Goal: Find specific page/section: Find specific page/section

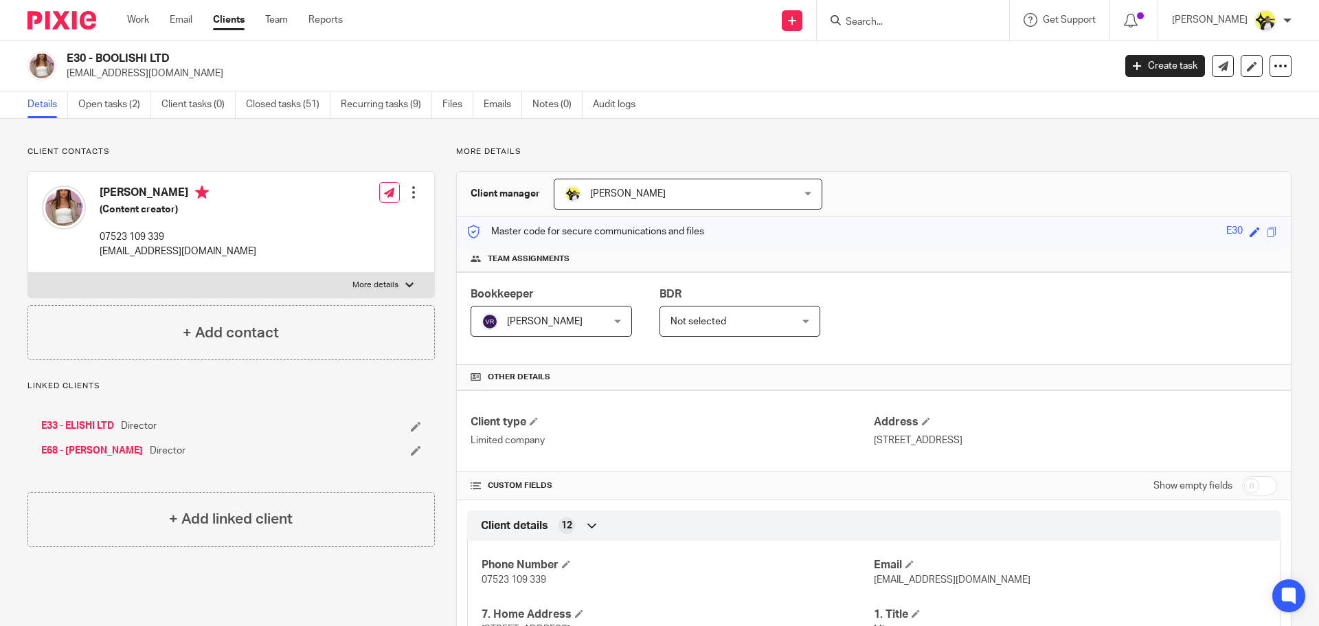
click at [841, 12] on div at bounding box center [913, 20] width 192 height 41
click at [845, 24] on input "Search" at bounding box center [906, 22] width 124 height 12
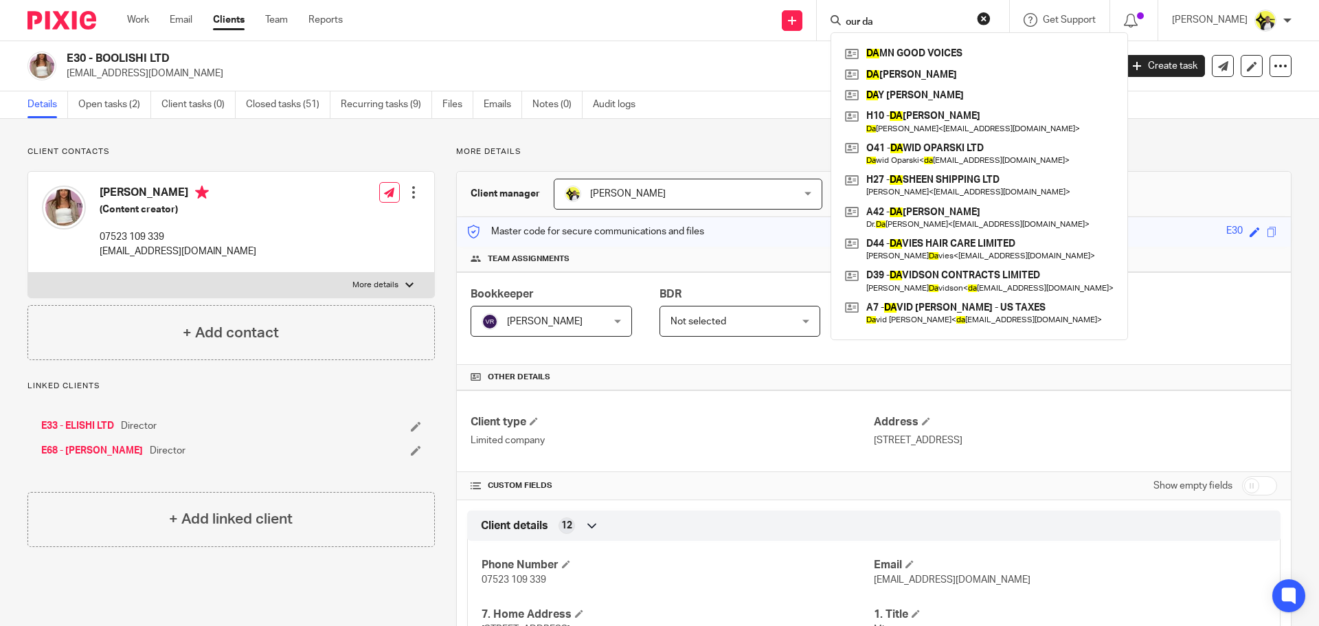
click at [890, 25] on input "our da" at bounding box center [906, 22] width 124 height 12
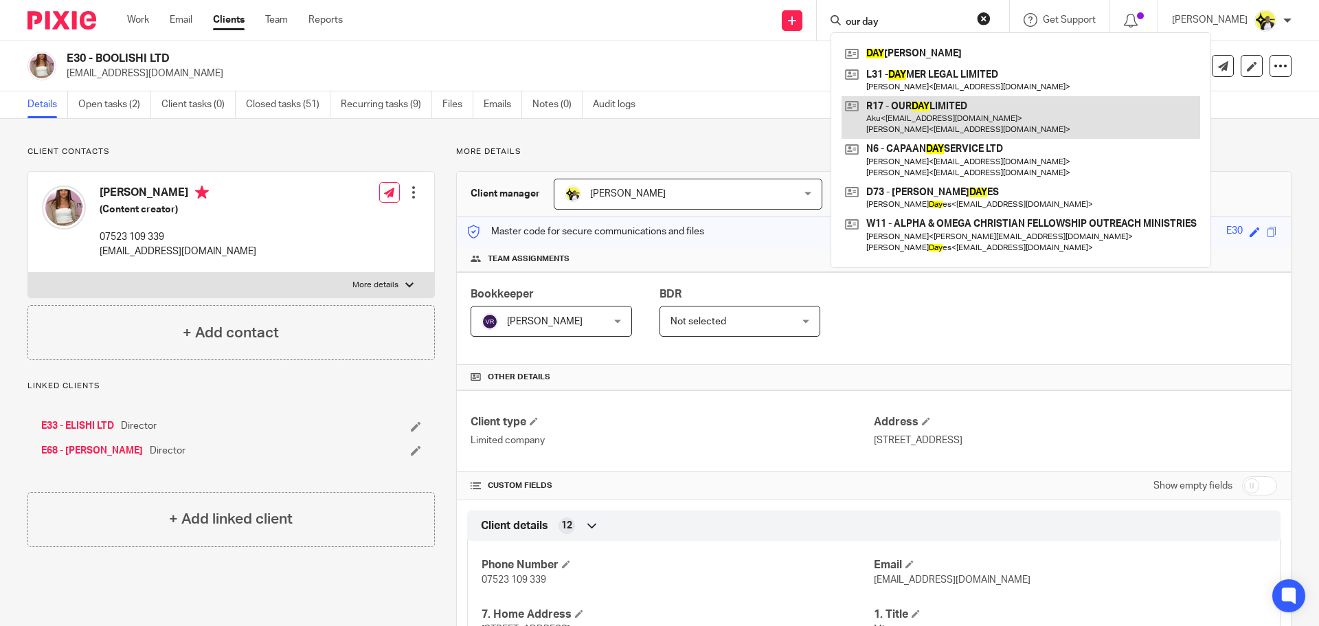
type input "our day"
click at [930, 115] on link at bounding box center [1020, 117] width 358 height 43
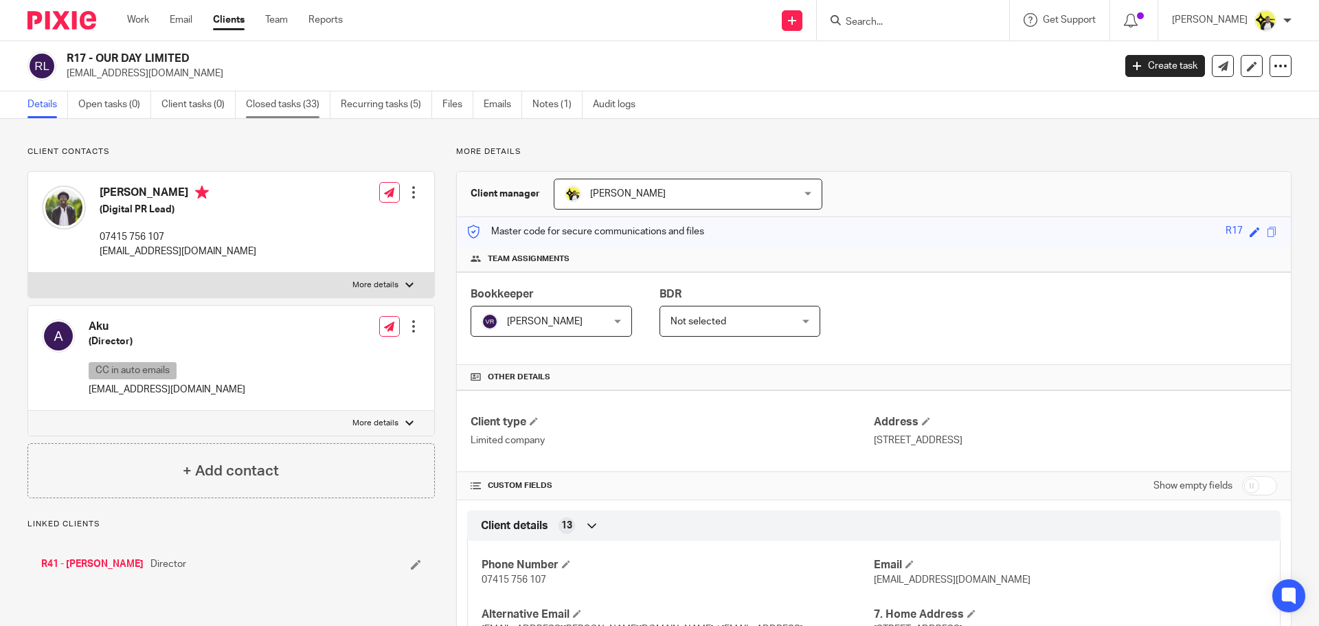
click at [276, 103] on link "Closed tasks (33)" at bounding box center [288, 104] width 84 height 27
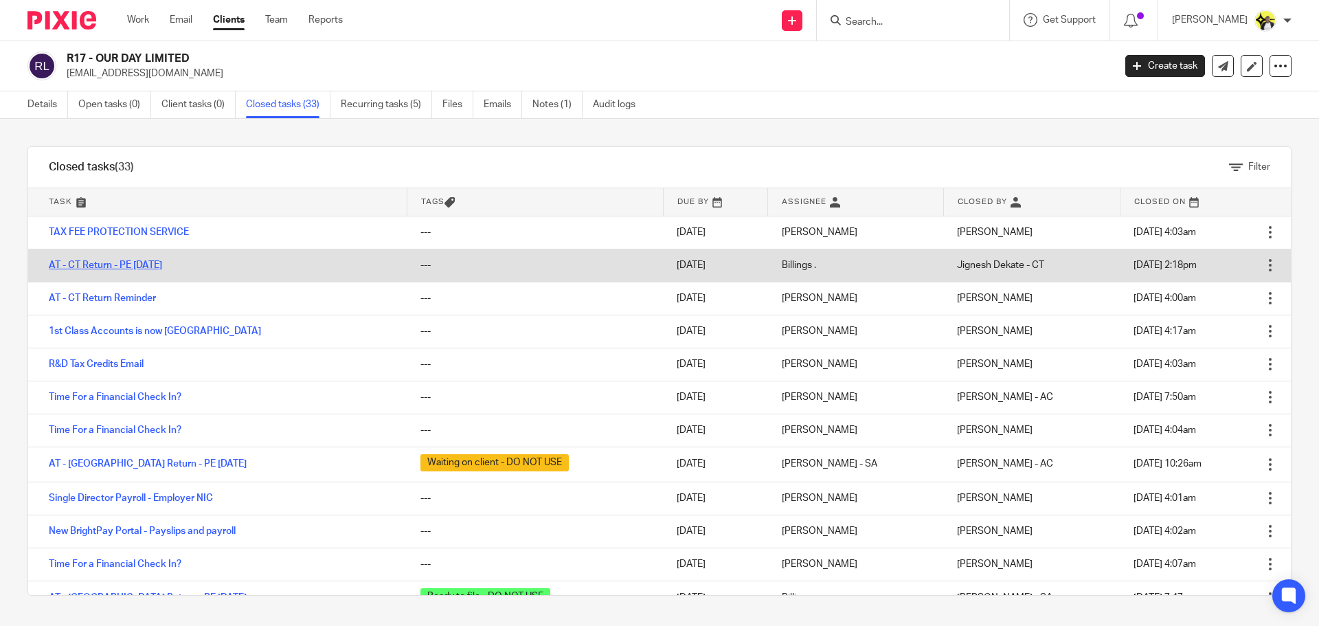
click at [150, 268] on link "AT - CT Return - PE 31-10-2024" at bounding box center [105, 265] width 113 height 10
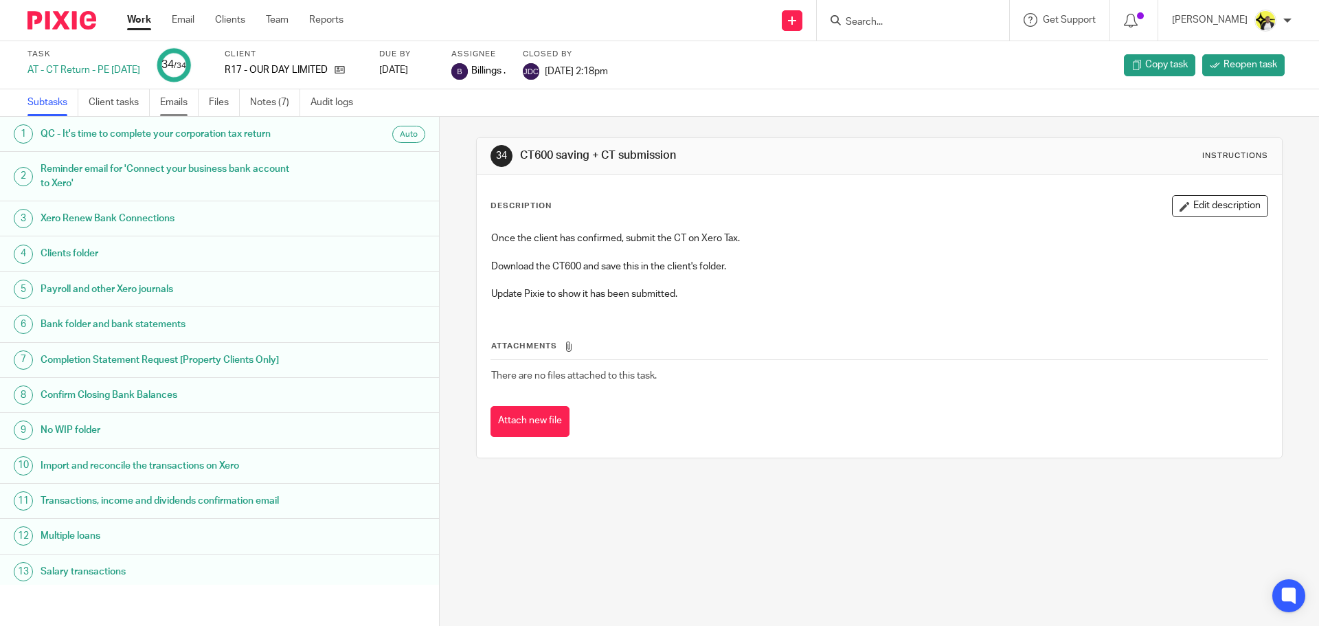
click at [184, 93] on link "Emails" at bounding box center [179, 102] width 38 height 27
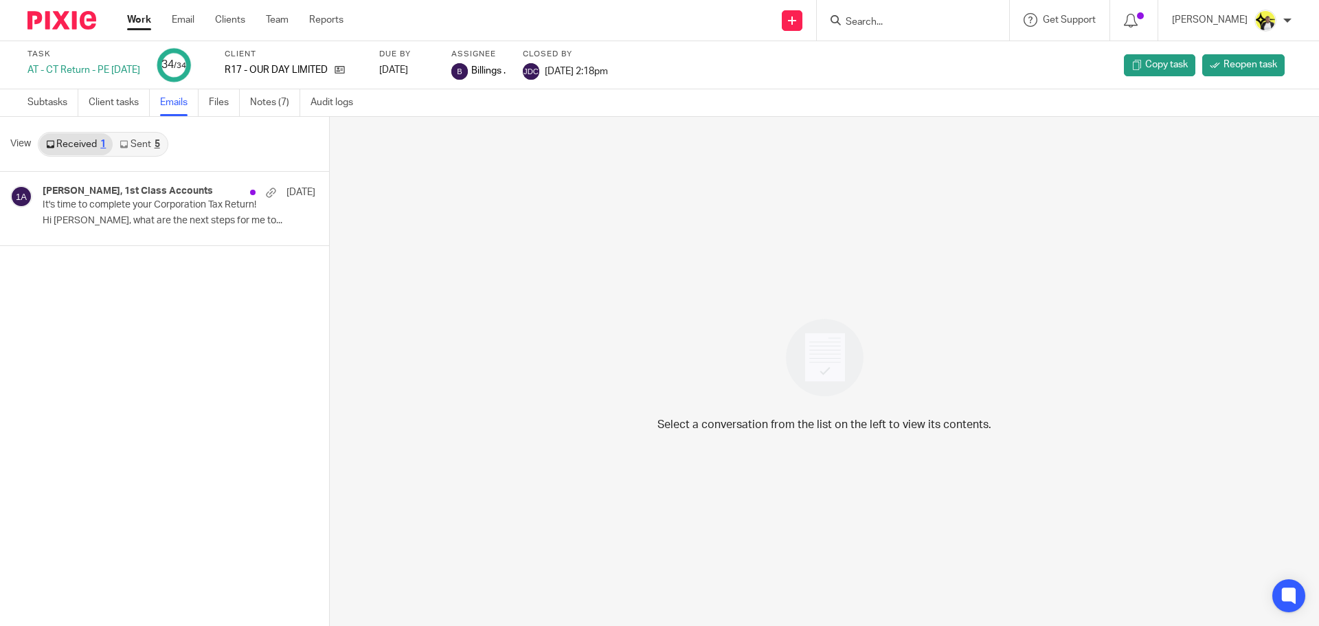
click at [136, 146] on link "Sent 5" at bounding box center [140, 144] width 54 height 22
